Goal: Information Seeking & Learning: Learn about a topic

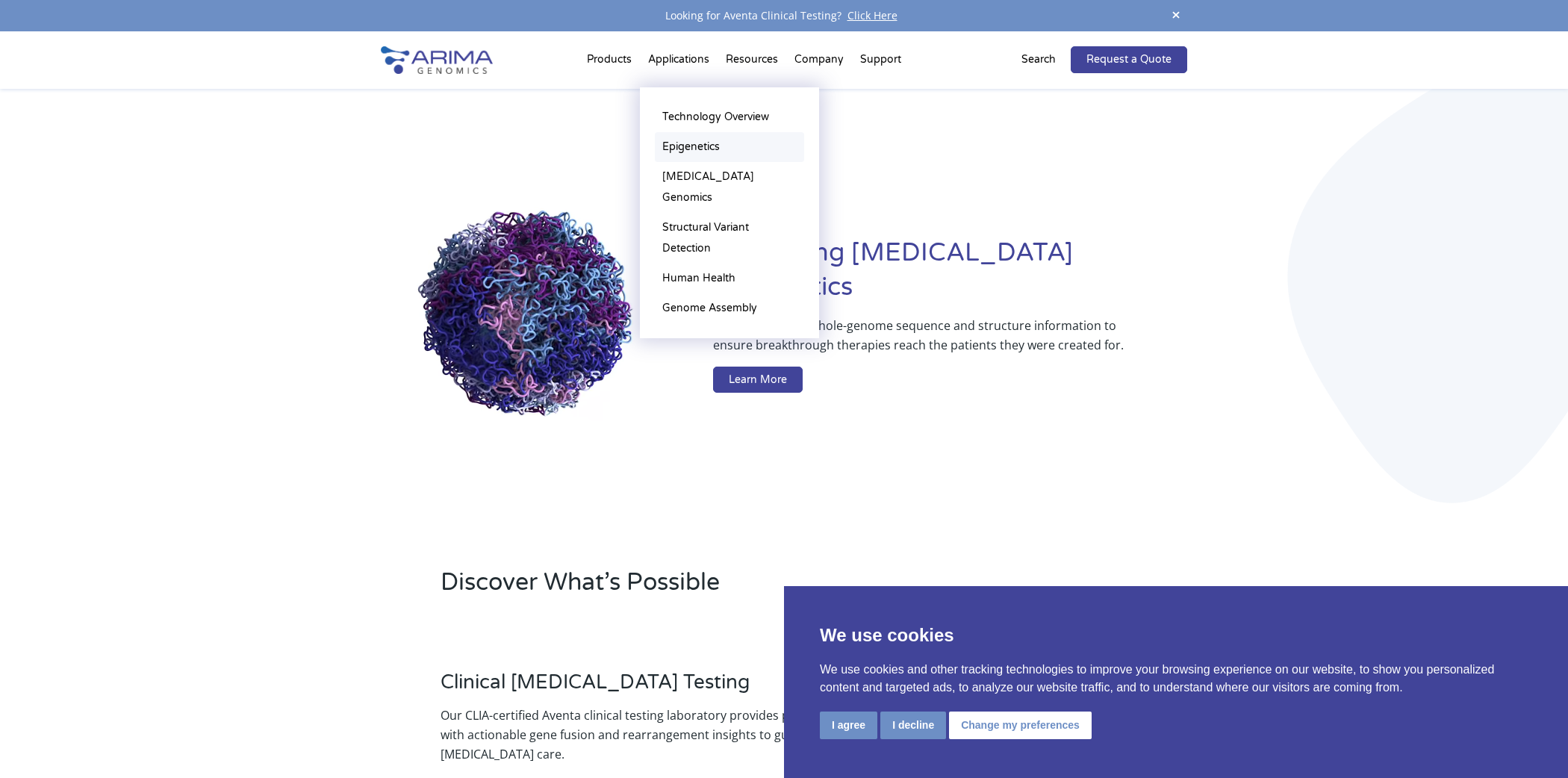
click at [719, 144] on link "Epigenetics" at bounding box center [730, 147] width 150 height 30
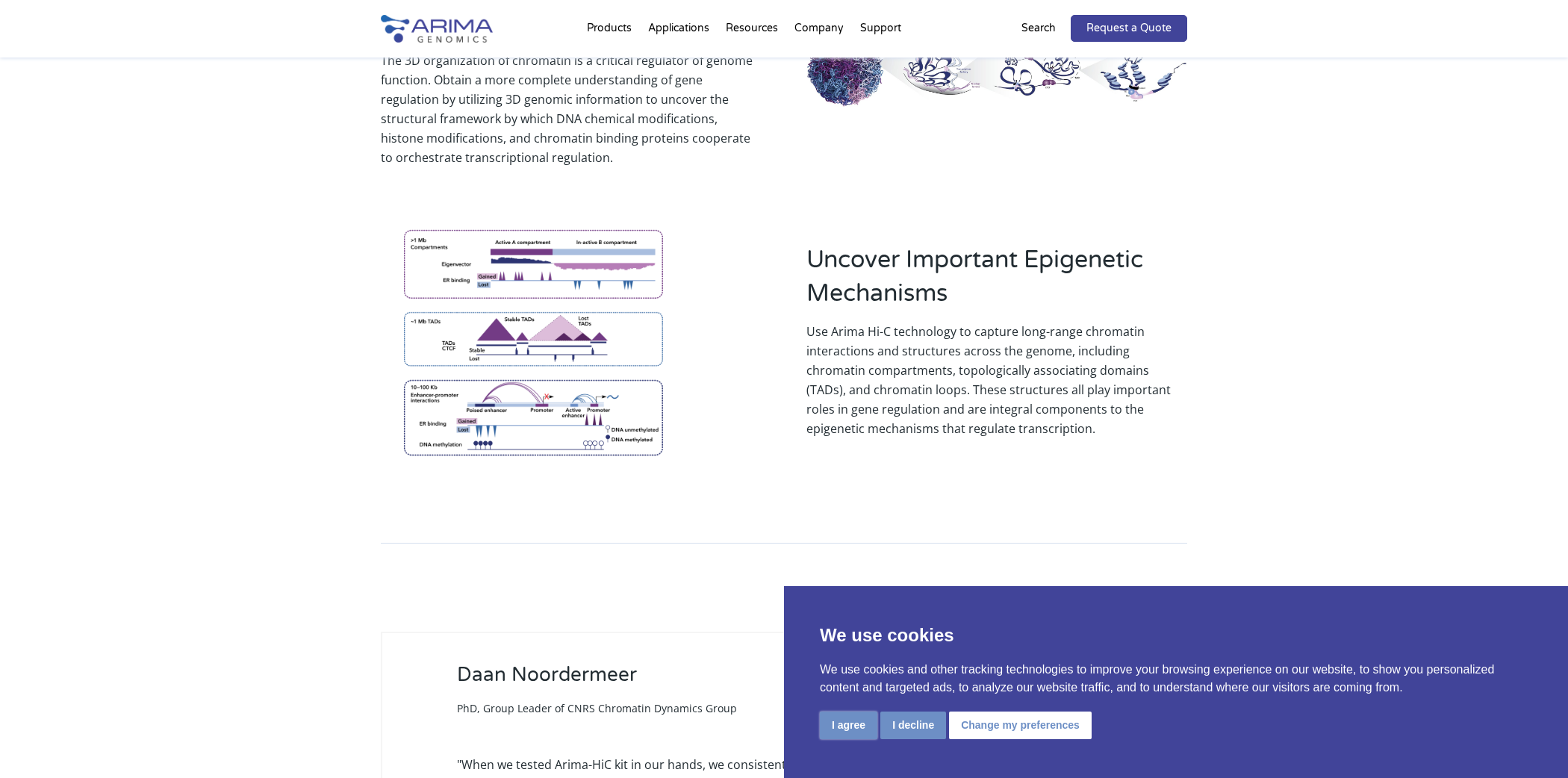
click at [838, 726] on button "I agree" at bounding box center [848, 726] width 58 height 28
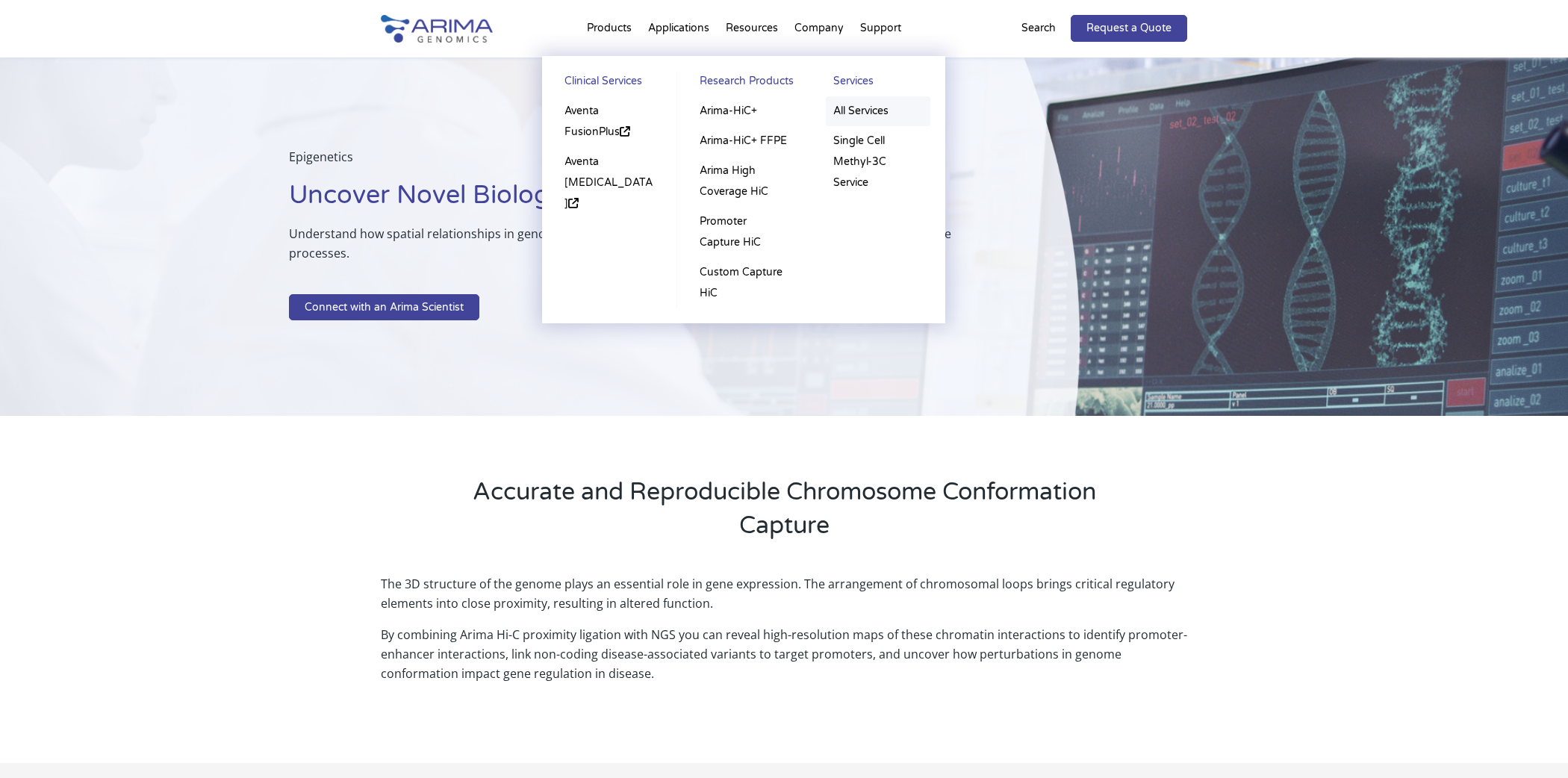
click at [852, 106] on link "All Services" at bounding box center [877, 111] width 104 height 30
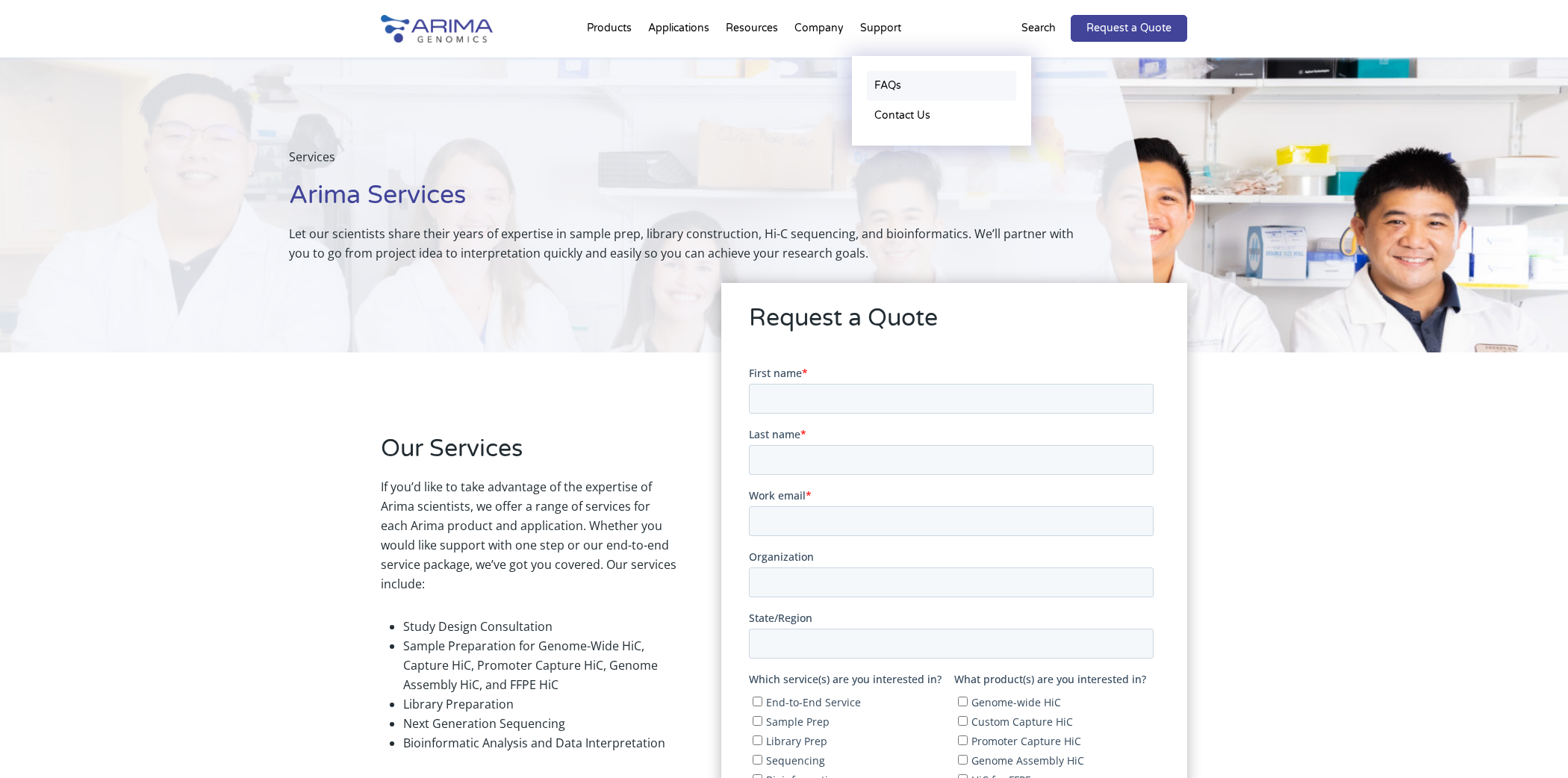
click at [892, 86] on link "FAQs" at bounding box center [941, 86] width 150 height 30
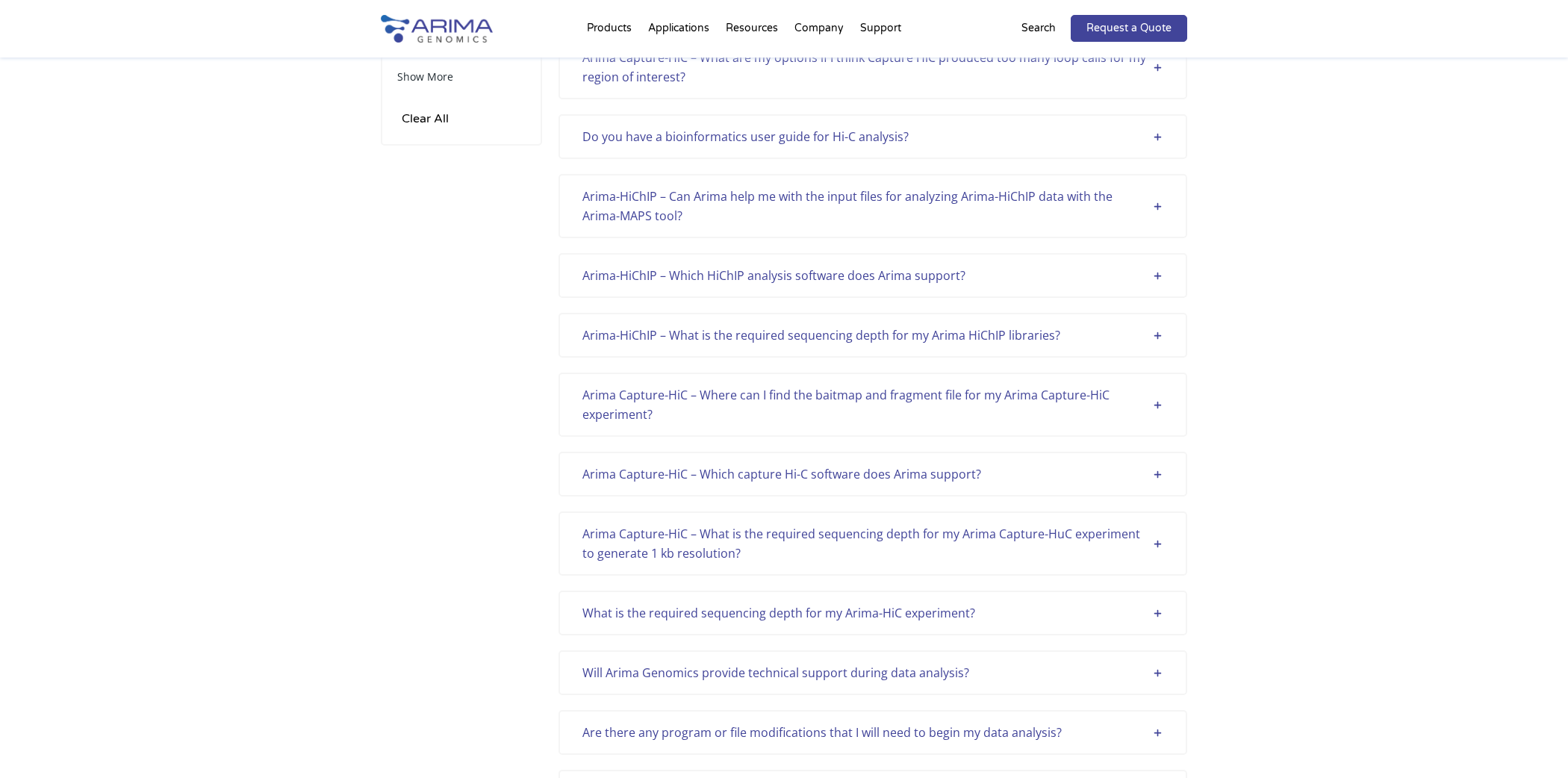
scroll to position [238, 0]
